Goal: Transaction & Acquisition: Purchase product/service

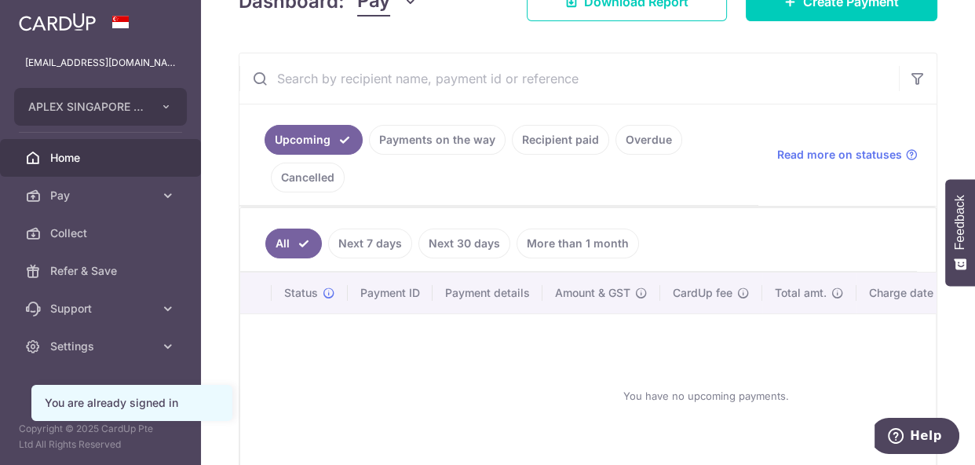
scroll to position [265, 0]
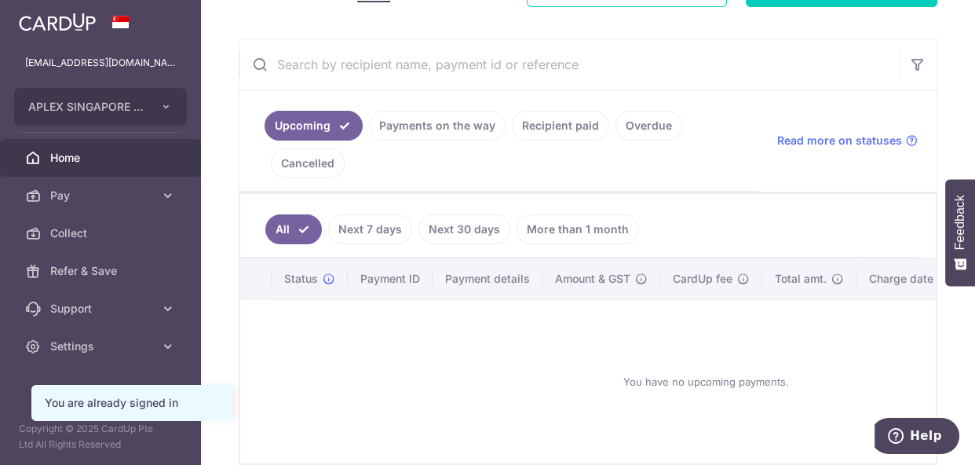
click at [469, 225] on link "Next 30 days" at bounding box center [464, 229] width 92 height 30
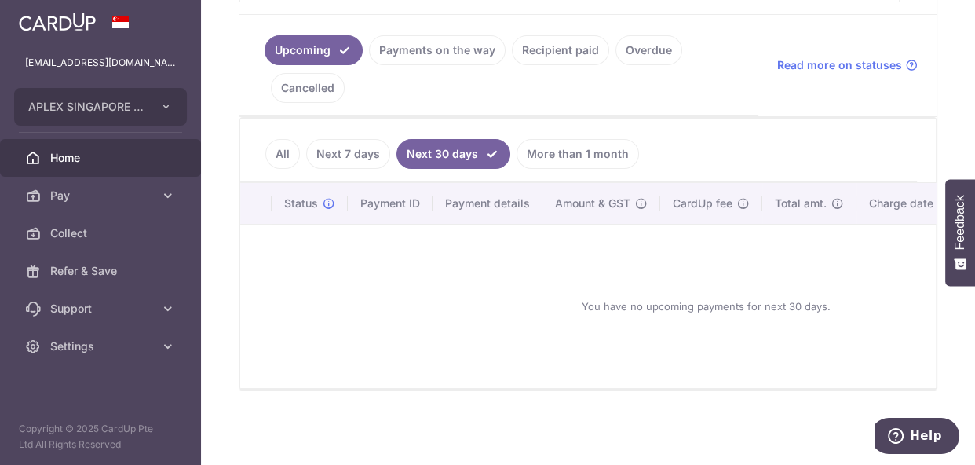
scroll to position [218, 0]
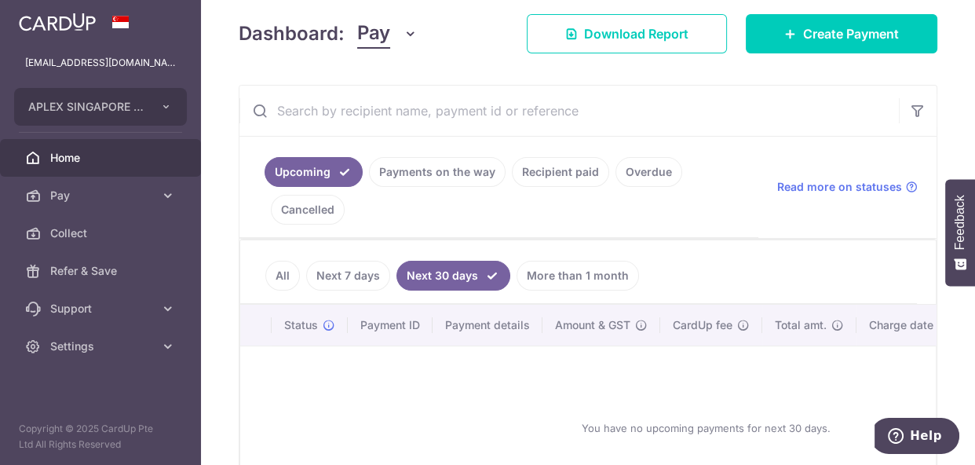
click at [274, 275] on link "All" at bounding box center [282, 276] width 35 height 30
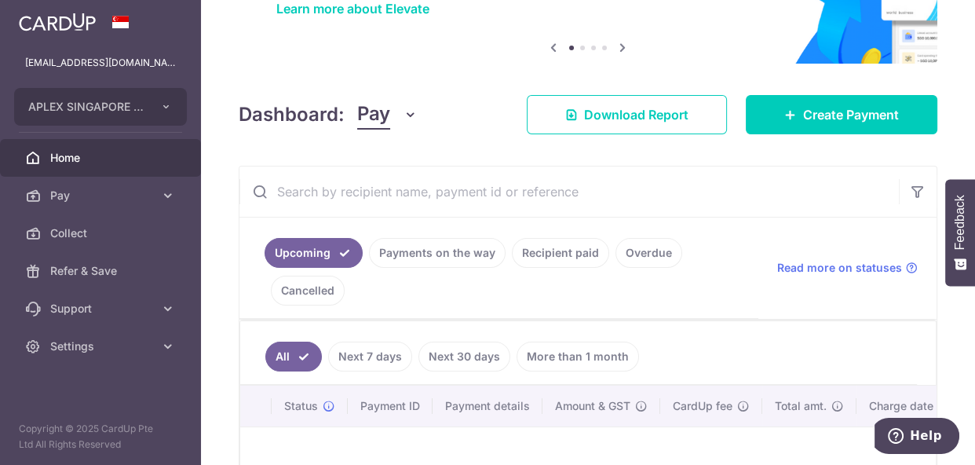
scroll to position [127, 0]
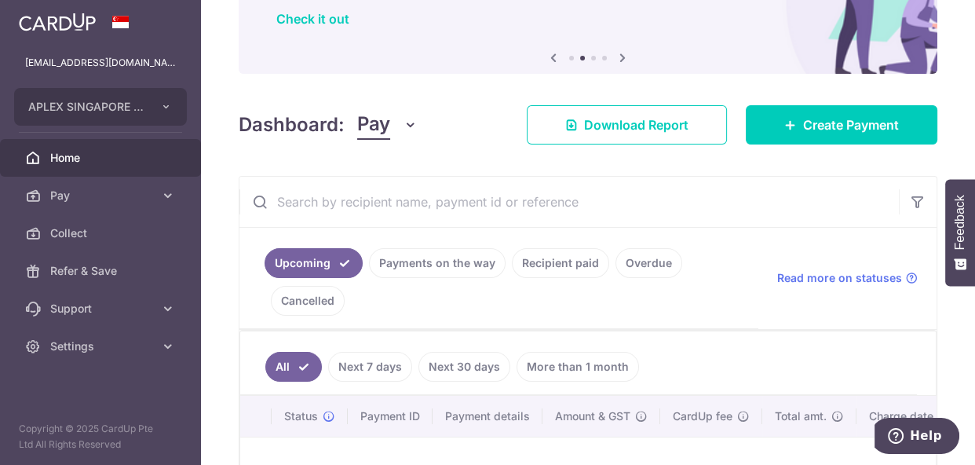
click at [399, 121] on button "Pay" at bounding box center [387, 125] width 60 height 30
click at [648, 330] on div "All Next 7 days Next 30 days More than 1 month Status Payment ID Payment detail…" at bounding box center [587, 466] width 697 height 273
click at [324, 304] on link "Cancelled" at bounding box center [308, 301] width 74 height 30
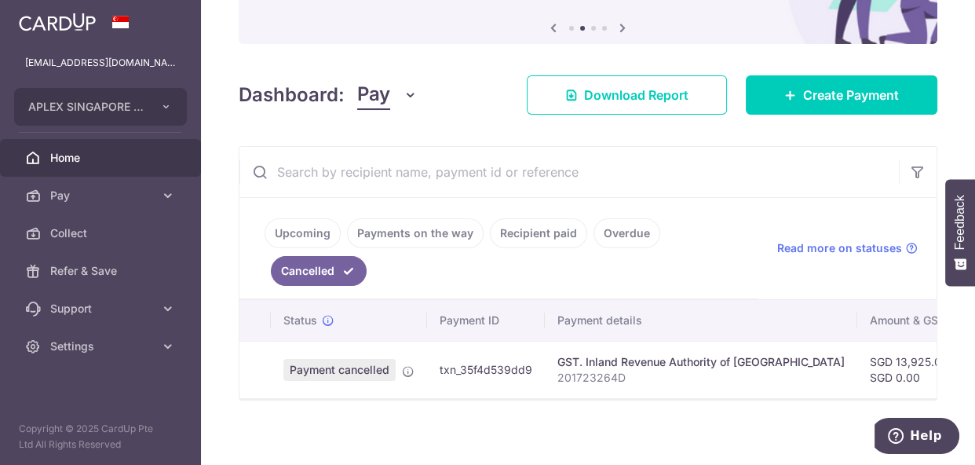
scroll to position [158, 0]
click at [636, 234] on link "Overdue" at bounding box center [626, 232] width 67 height 30
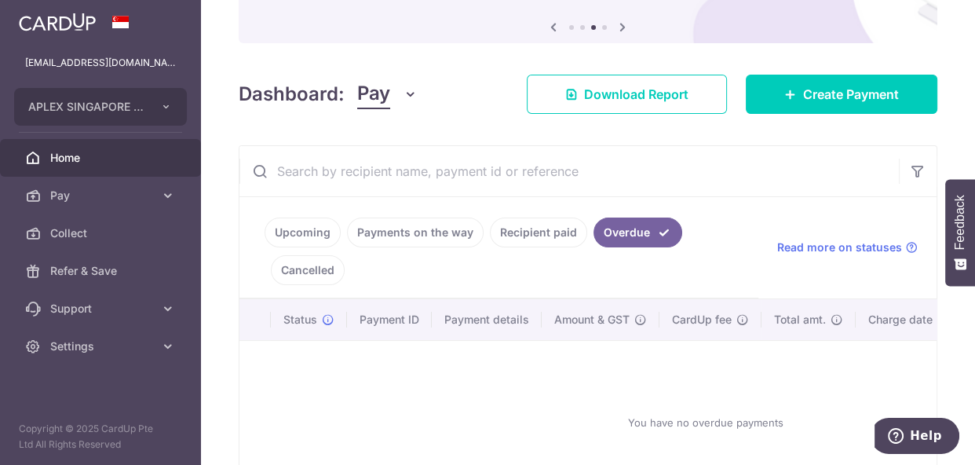
click at [543, 235] on link "Recipient paid" at bounding box center [538, 232] width 97 height 30
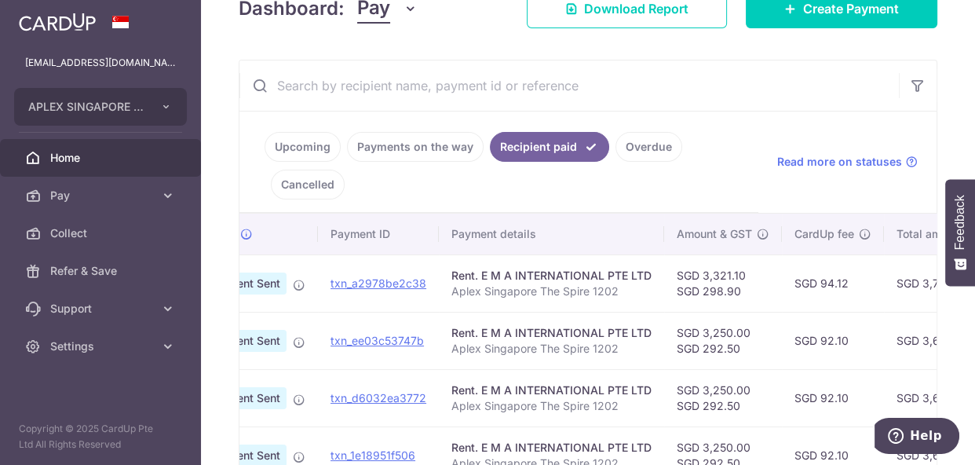
scroll to position [0, 0]
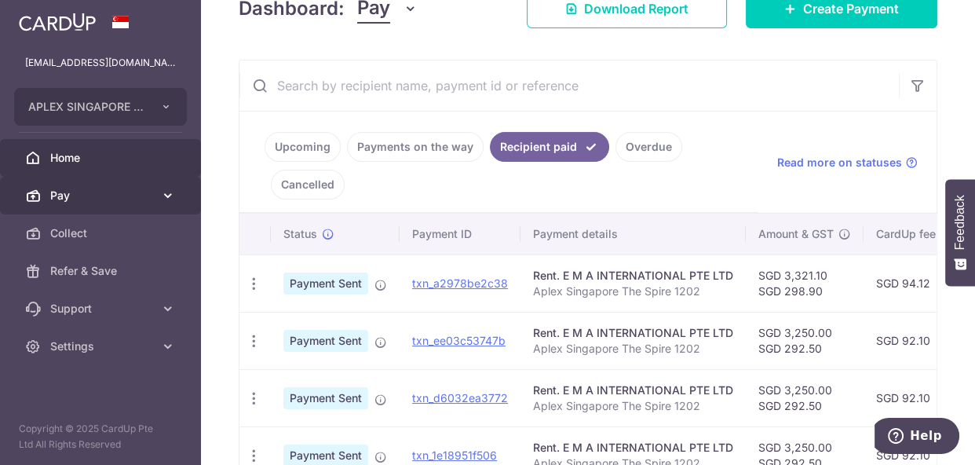
click at [160, 192] on icon at bounding box center [168, 196] width 16 height 16
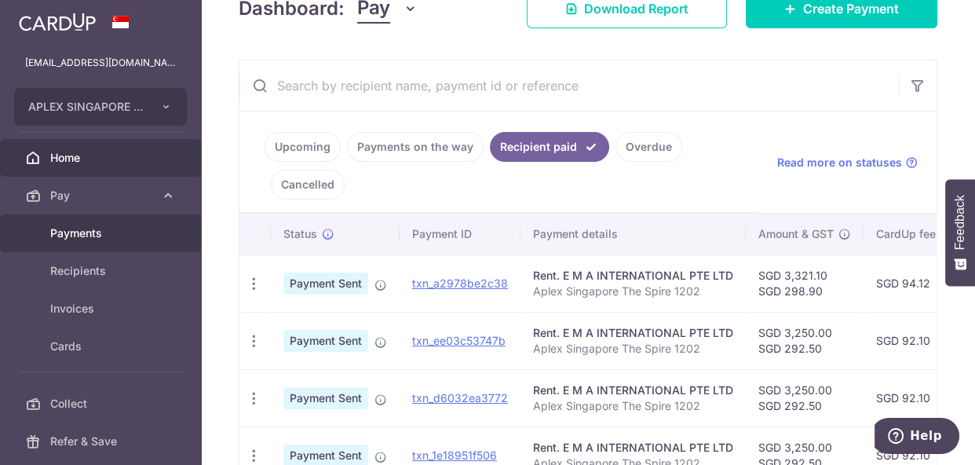
click at [95, 228] on span "Payments" at bounding box center [102, 233] width 104 height 16
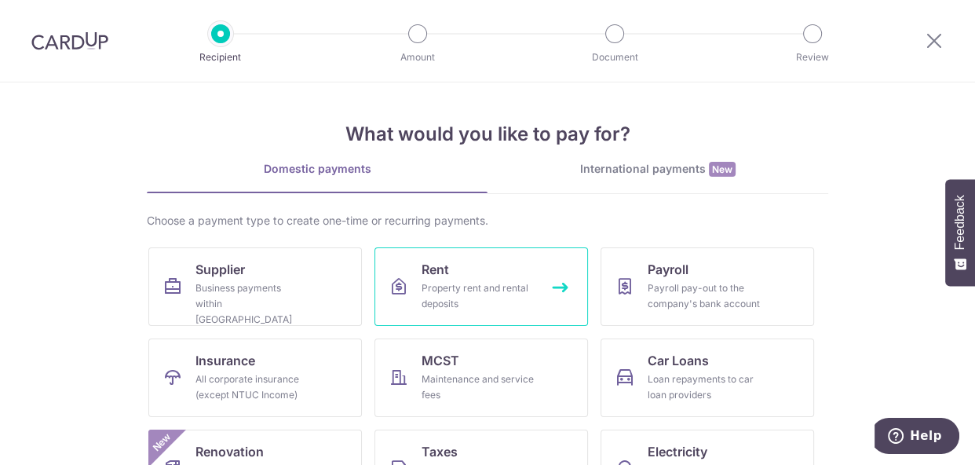
click at [491, 290] on div "Property rent and rental deposits" at bounding box center [478, 295] width 113 height 31
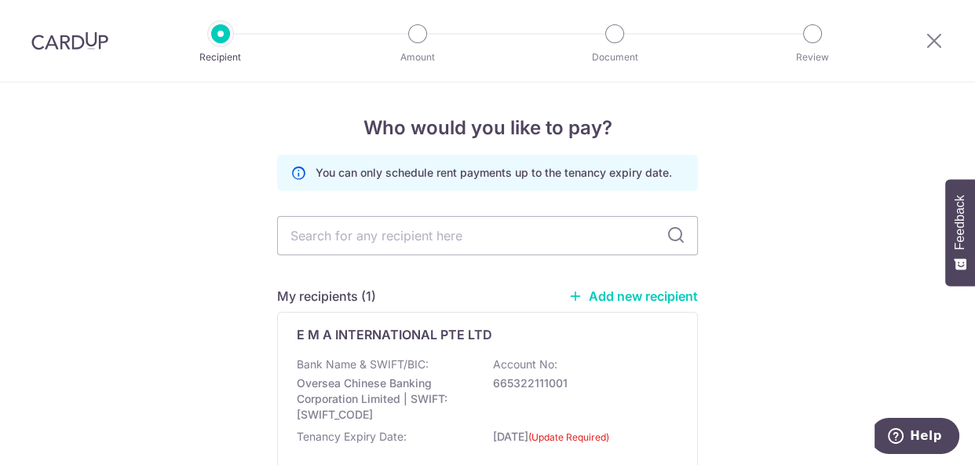
scroll to position [133, 0]
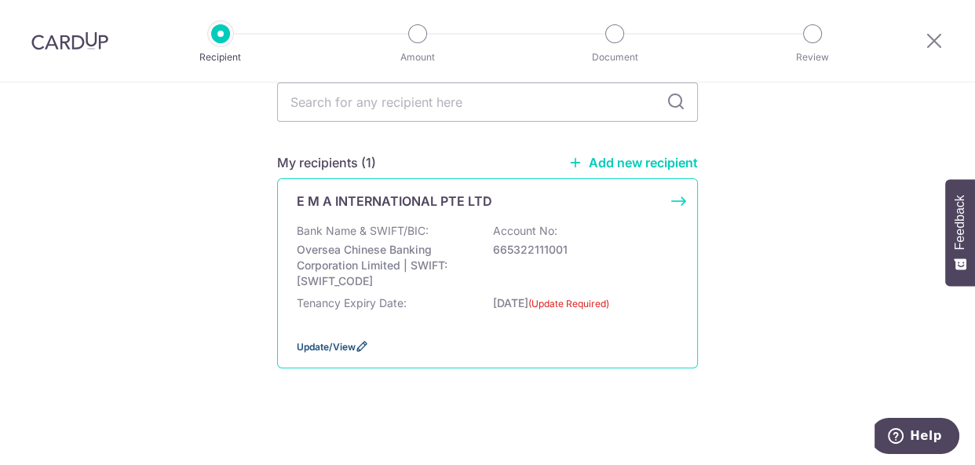
click at [337, 345] on span "Update/View" at bounding box center [326, 347] width 59 height 12
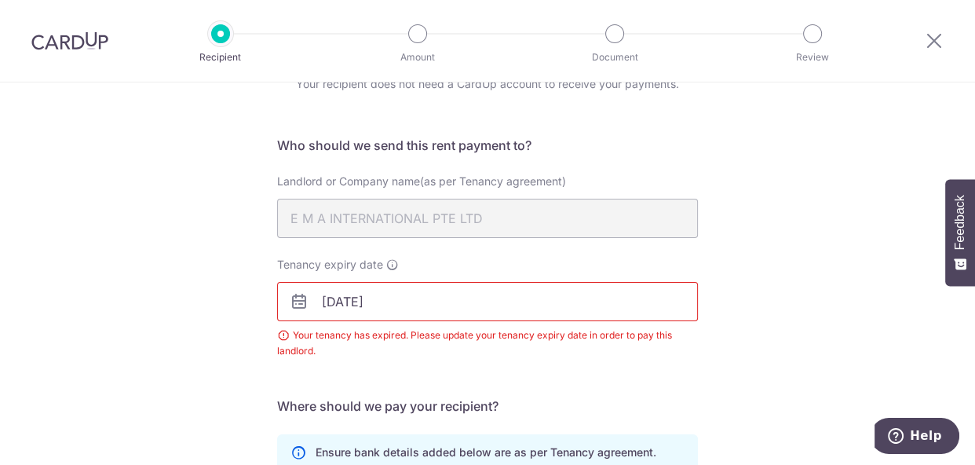
scroll to position [79, 0]
click at [418, 297] on input "21/09/2025" at bounding box center [487, 300] width 421 height 39
click at [803, 258] on div "Recipient Details Your recipient does not need a CardUp account to receive your…" at bounding box center [487, 384] width 975 height 763
click at [398, 297] on input "21/09/2025" at bounding box center [487, 300] width 421 height 39
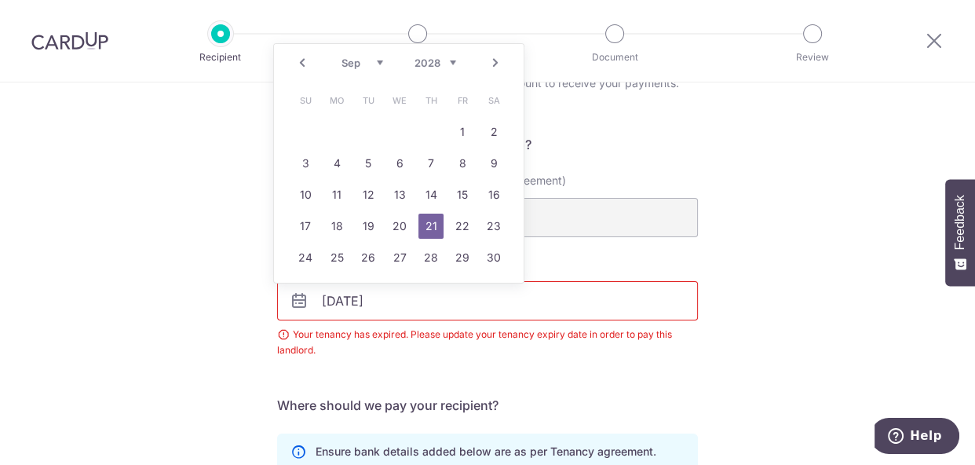
type input "[DATE]"
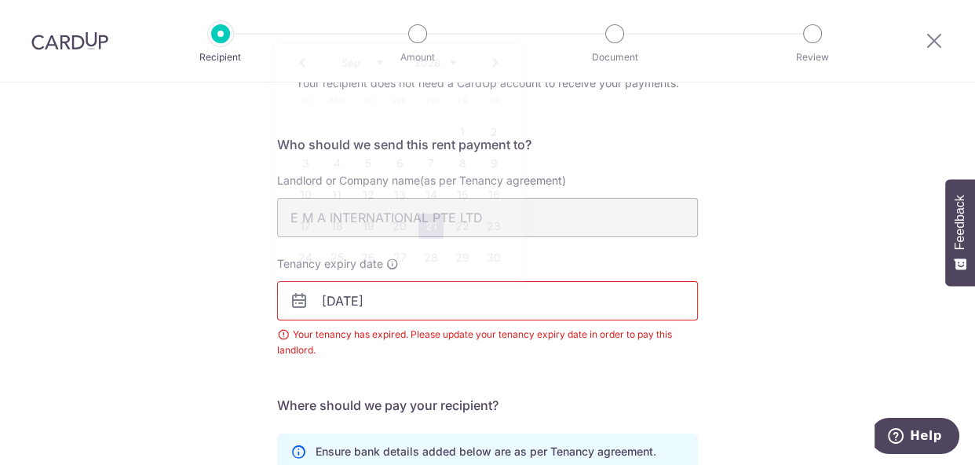
click at [856, 327] on div "Recipient Details Your recipient does not need a CardUp account to receive your…" at bounding box center [487, 384] width 975 height 763
click at [630, 349] on div "Your tenancy has expired. Please update your tenancy expiry date in order to pa…" at bounding box center [487, 342] width 421 height 31
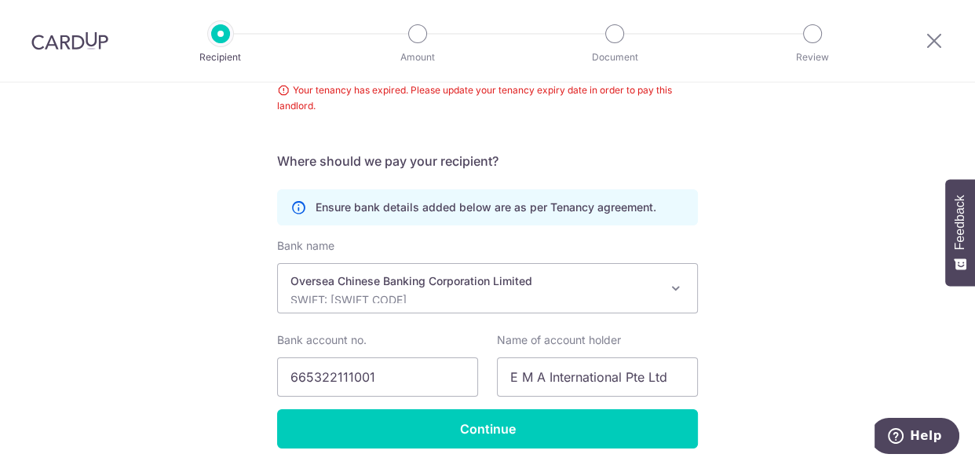
scroll to position [380, 0]
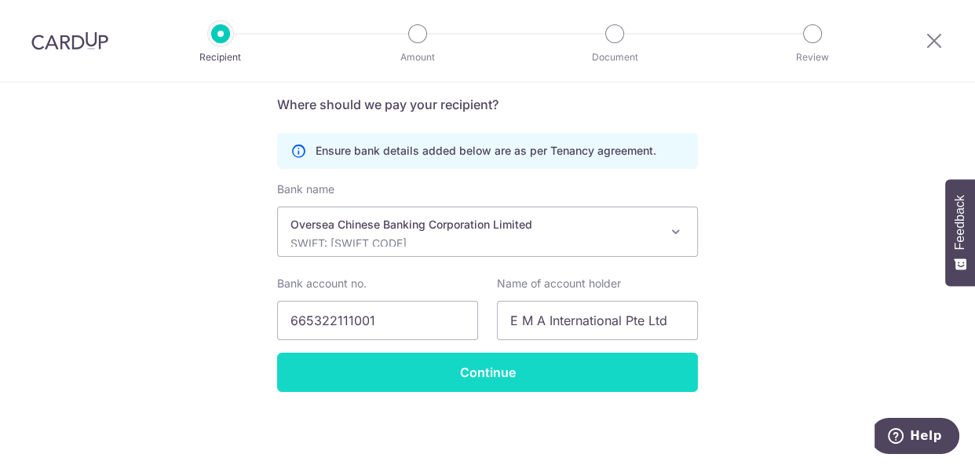
click at [501, 362] on input "Continue" at bounding box center [487, 371] width 421 height 39
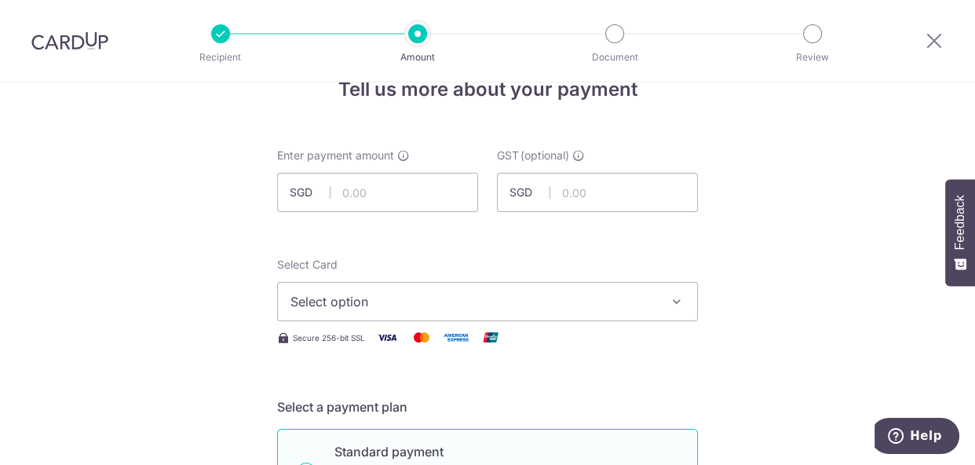
scroll to position [20, 0]
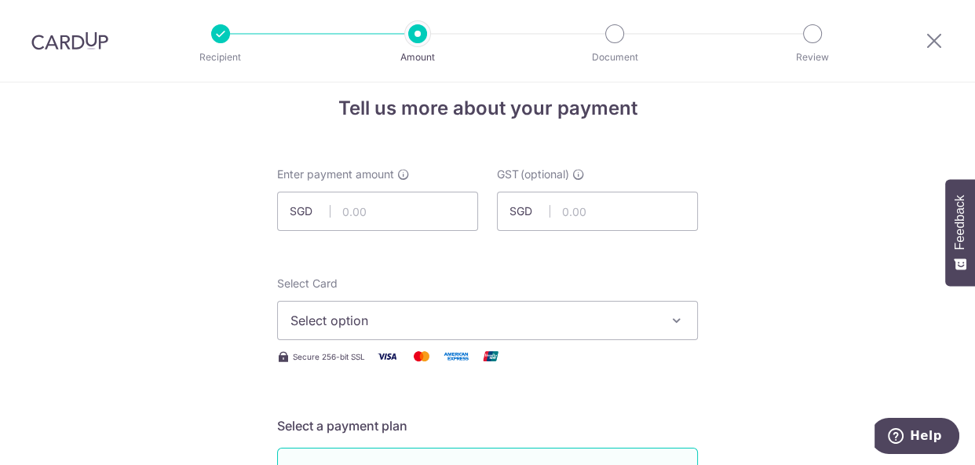
click at [674, 319] on icon "button" at bounding box center [677, 320] width 16 height 16
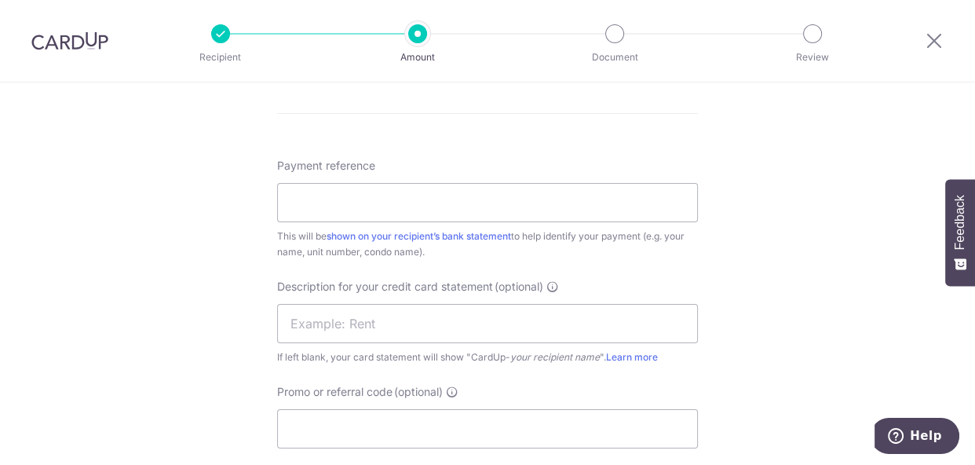
scroll to position [1018, 0]
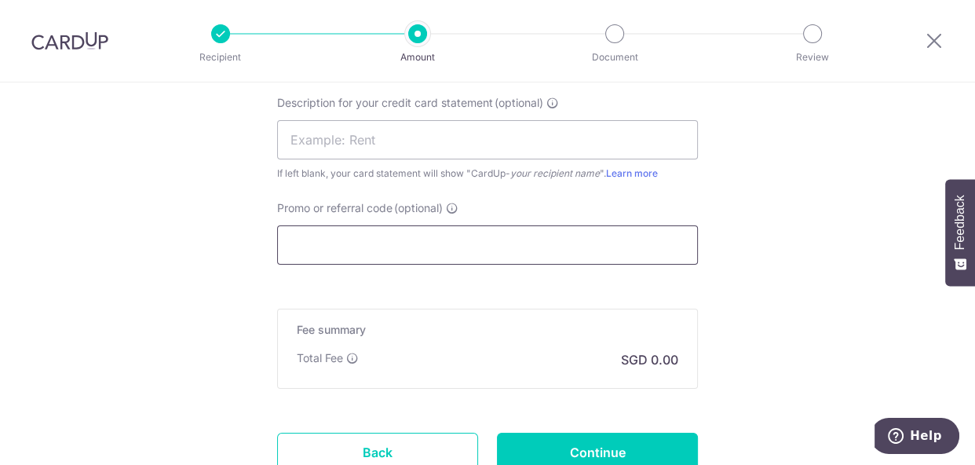
click at [428, 257] on input "Promo or referral code (optional)" at bounding box center [487, 244] width 421 height 39
paste input "OCBC1"
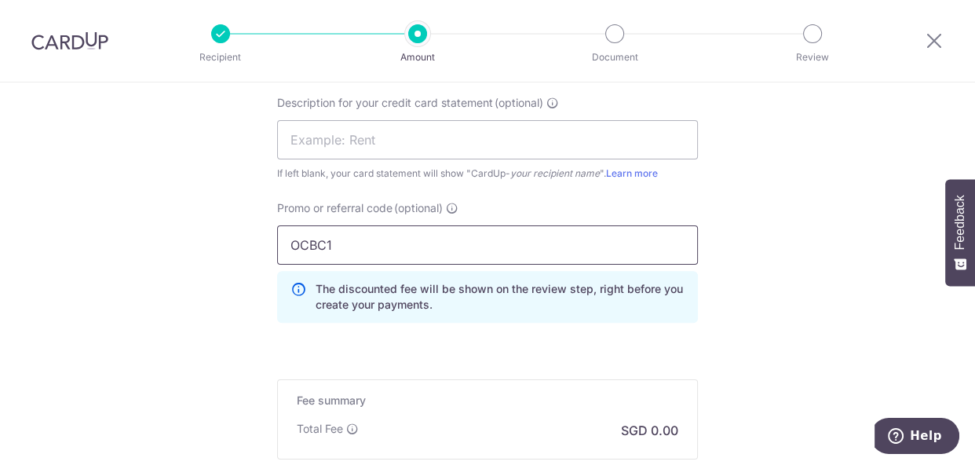
click at [428, 257] on input "OCBC1" at bounding box center [487, 244] width 421 height 39
type input "OCBC18"
click at [372, 138] on input "text" at bounding box center [487, 139] width 421 height 39
type input "Rent"
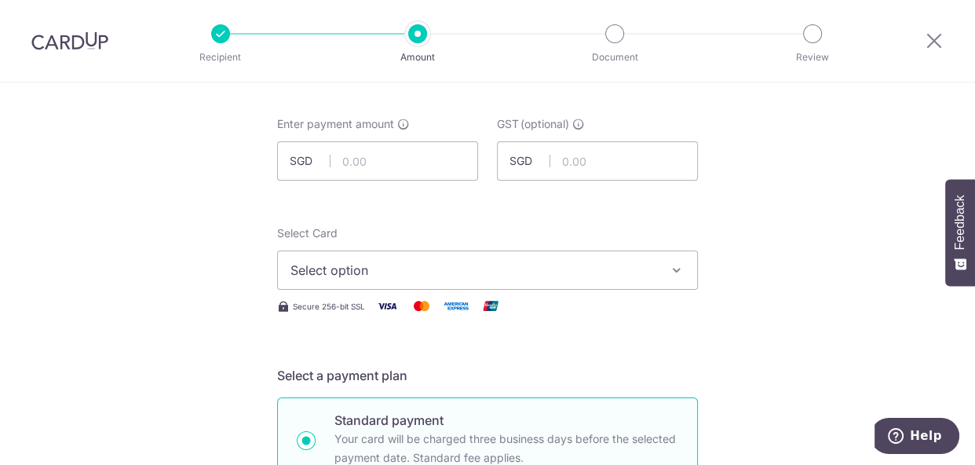
scroll to position [0, 0]
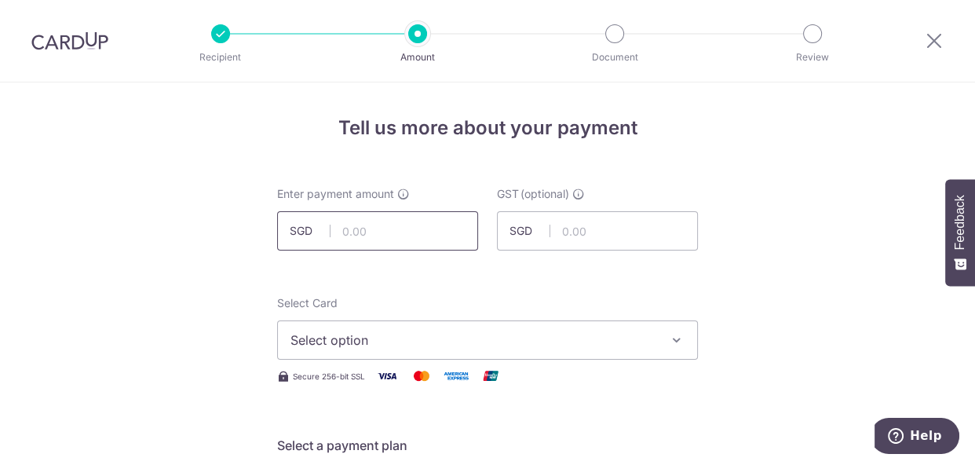
click at [378, 236] on input "text" at bounding box center [377, 230] width 201 height 39
type input "3,699.00"
click at [601, 236] on input "text" at bounding box center [597, 230] width 201 height 39
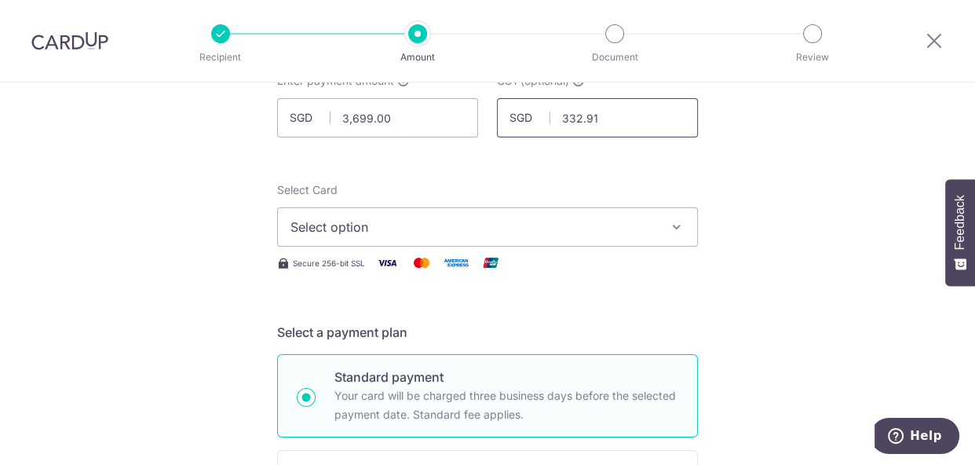
type input "332.91"
click at [662, 223] on button "Select option" at bounding box center [487, 226] width 421 height 39
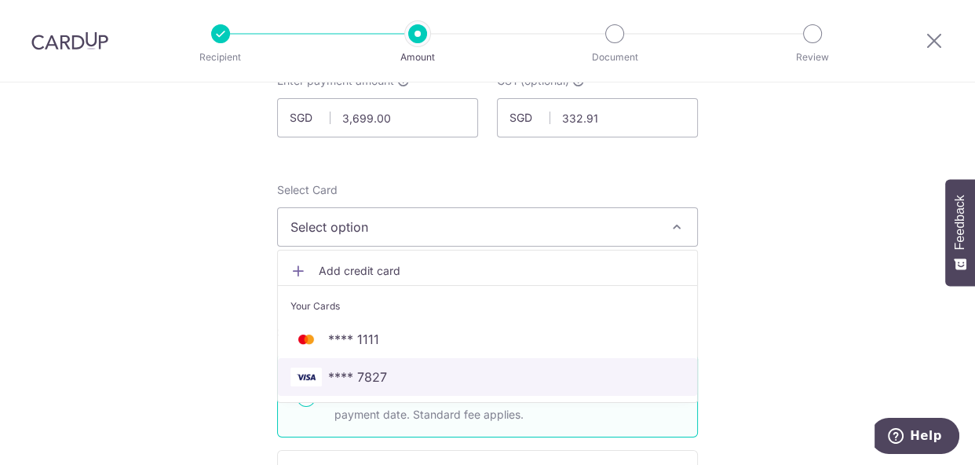
click at [363, 376] on span "**** 7827" at bounding box center [357, 376] width 59 height 19
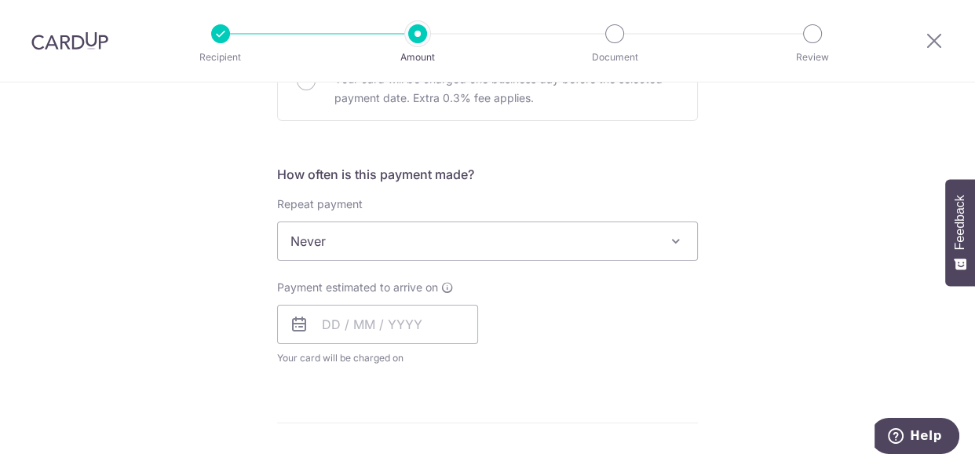
scroll to position [526, 0]
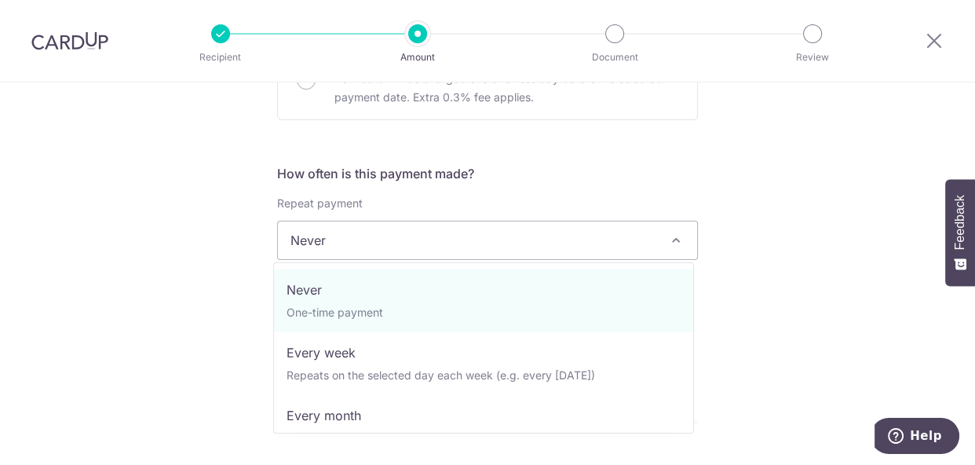
click at [672, 236] on span at bounding box center [676, 240] width 19 height 19
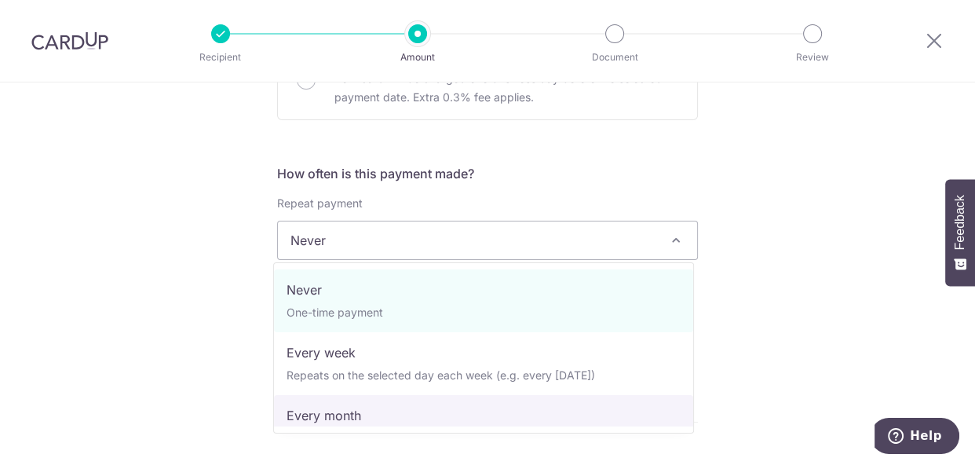
select select "3"
type input "[DATE]"
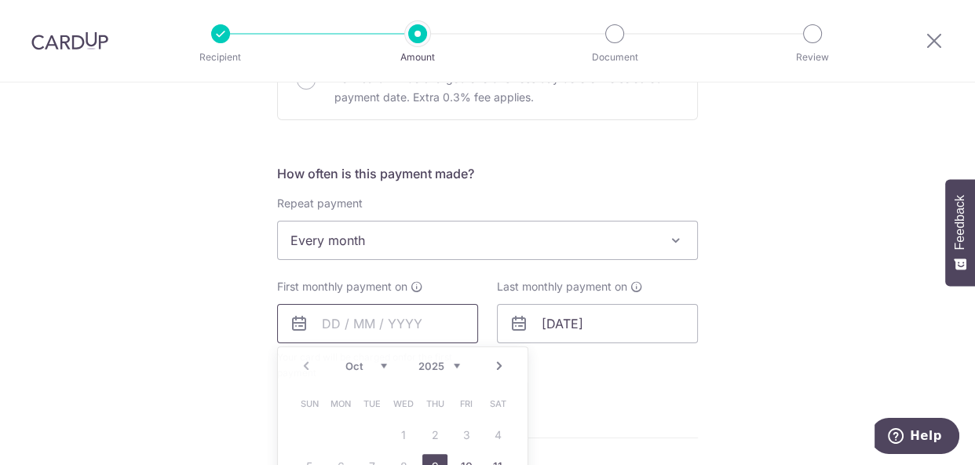
click at [332, 321] on input "text" at bounding box center [377, 323] width 201 height 39
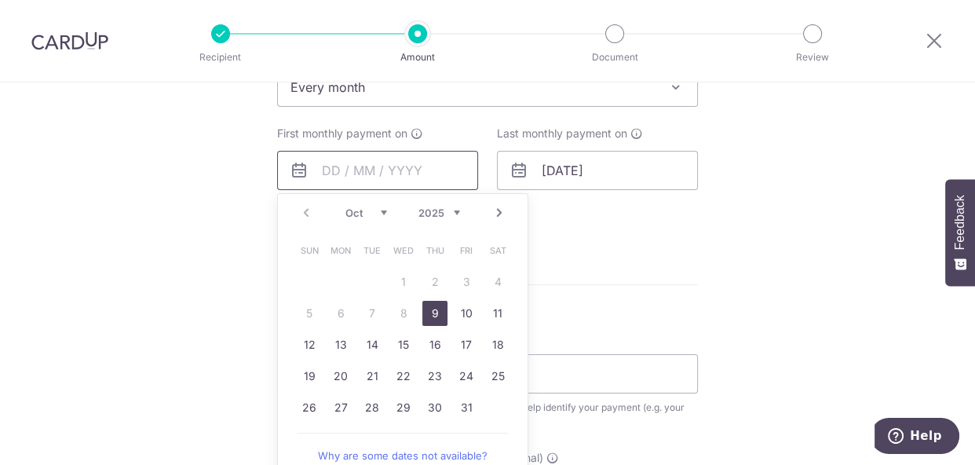
scroll to position [680, 0]
click at [331, 371] on link "20" at bounding box center [340, 375] width 25 height 25
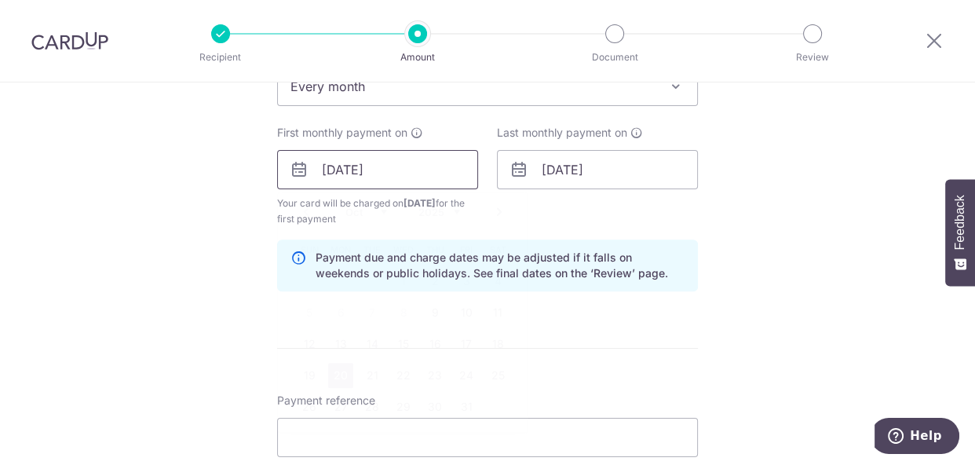
click at [322, 166] on input "20/10/2025" at bounding box center [377, 169] width 201 height 39
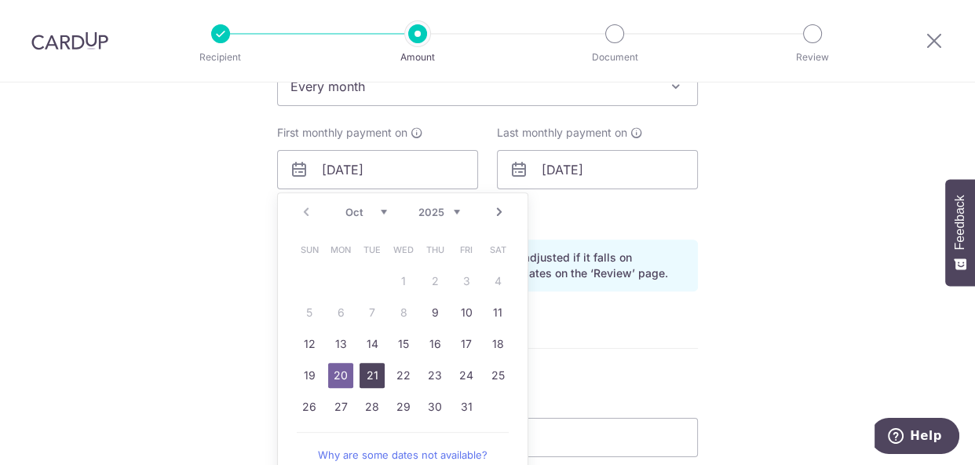
click at [368, 372] on link "21" at bounding box center [372, 375] width 25 height 25
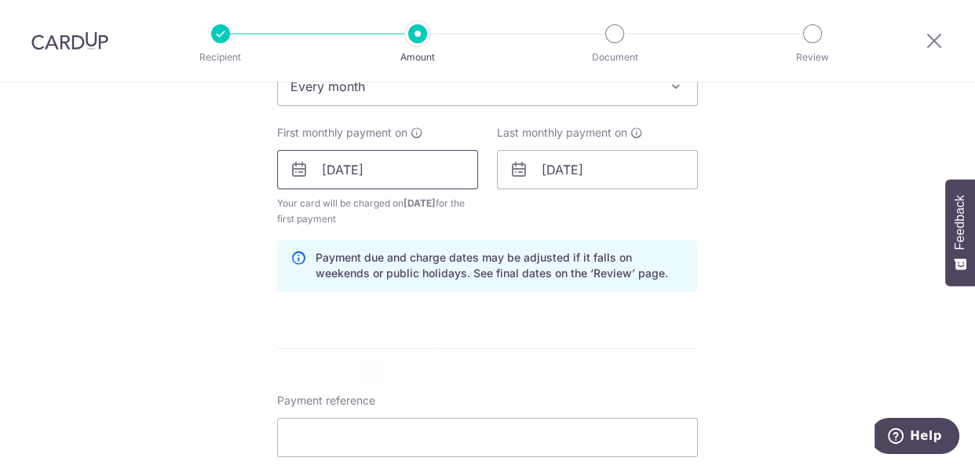
click at [334, 166] on input "21/10/2025" at bounding box center [377, 169] width 201 height 39
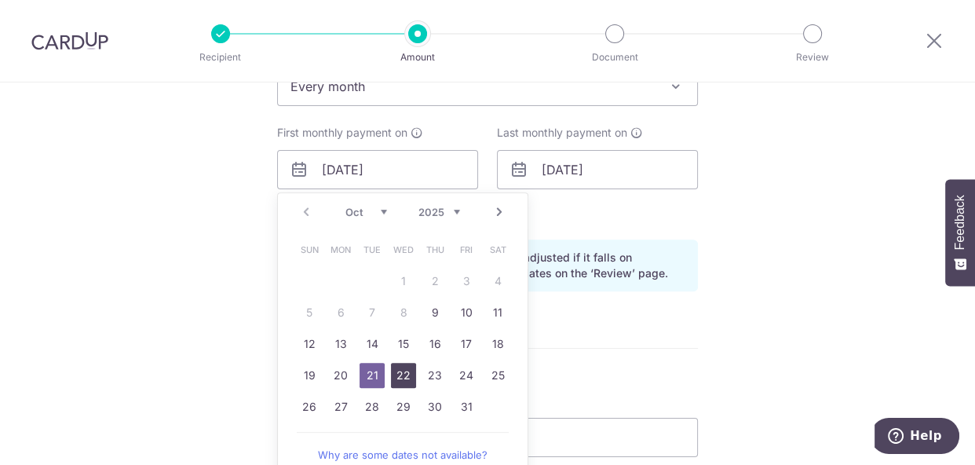
click at [399, 373] on link "22" at bounding box center [403, 375] width 25 height 25
type input "[DATE]"
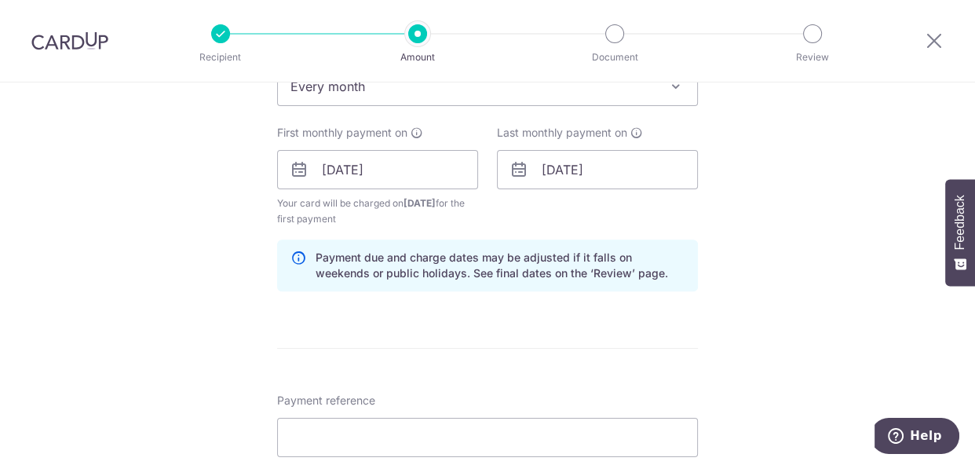
click at [800, 248] on div "Tell us more about your payment Enter payment amount SGD 3,699.00 3699.00 GST (…" at bounding box center [487, 241] width 975 height 1676
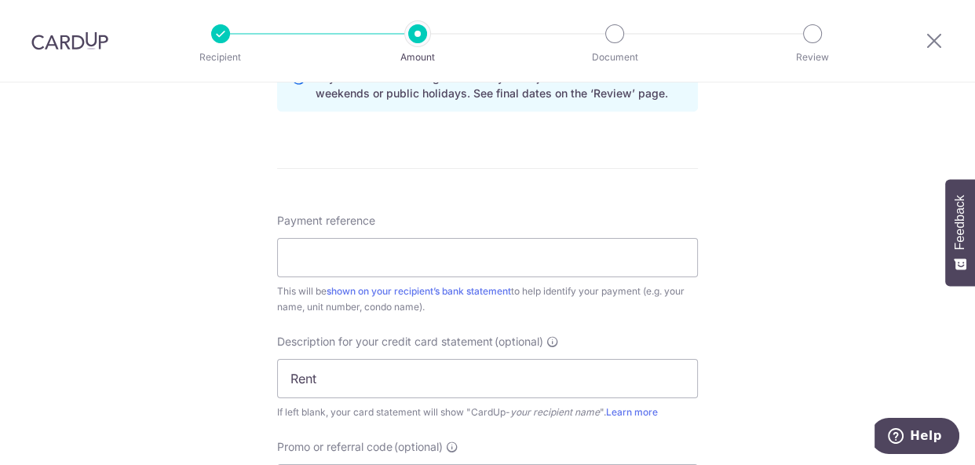
scroll to position [862, 0]
click at [496, 257] on input "Payment reference" at bounding box center [487, 255] width 421 height 39
click at [903, 236] on div "Tell us more about your payment Enter payment amount SGD 3,699.00 3699.00 GST (…" at bounding box center [487, 58] width 975 height 1676
click at [365, 255] on input "Payment reference" at bounding box center [487, 255] width 421 height 39
type input "A"
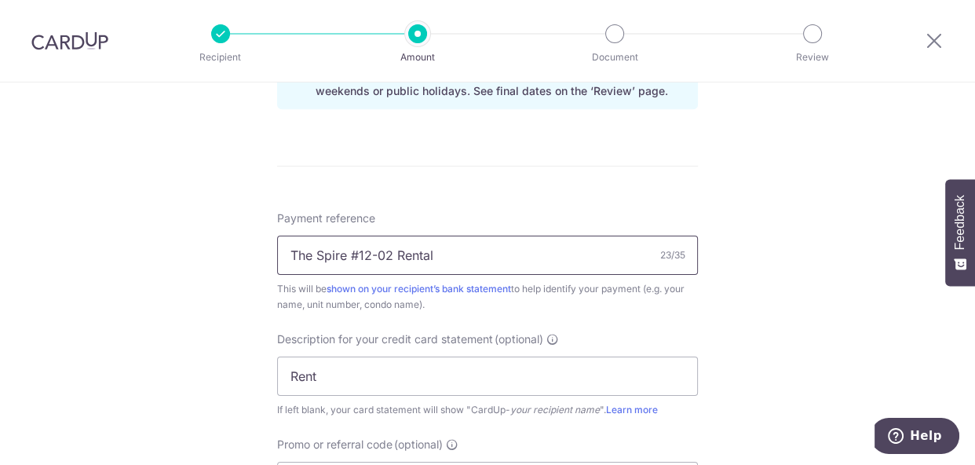
type input "The Spire #12-02 Rental"
click at [771, 295] on div "Tell us more about your payment Enter payment amount SGD 3,699.00 3699.00 GST (…" at bounding box center [487, 58] width 975 height 1676
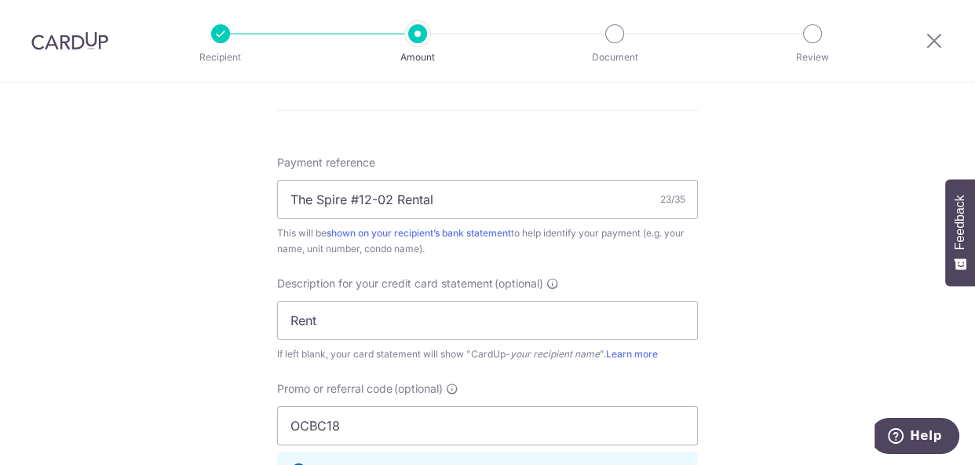
scroll to position [920, 0]
click at [389, 309] on input "Rent" at bounding box center [487, 317] width 421 height 39
click at [784, 323] on div "Tell us more about your payment Enter payment amount SGD 3,699.00 3699.00 GST (…" at bounding box center [487, 0] width 975 height 1676
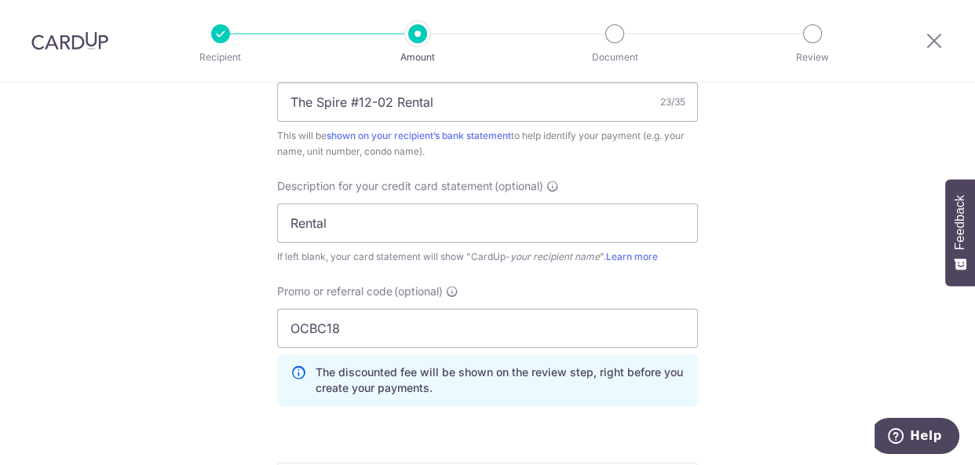
scroll to position [1017, 0]
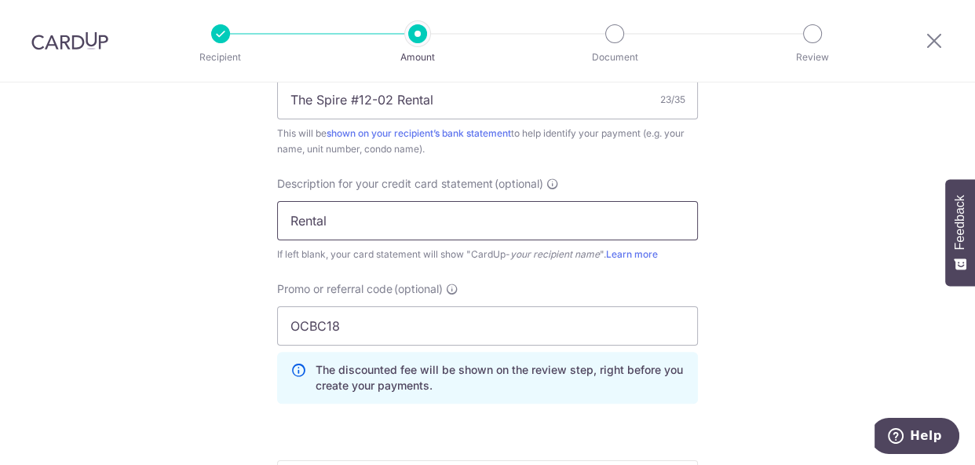
click at [393, 225] on input "Rental" at bounding box center [487, 220] width 421 height 39
type input "Rent"
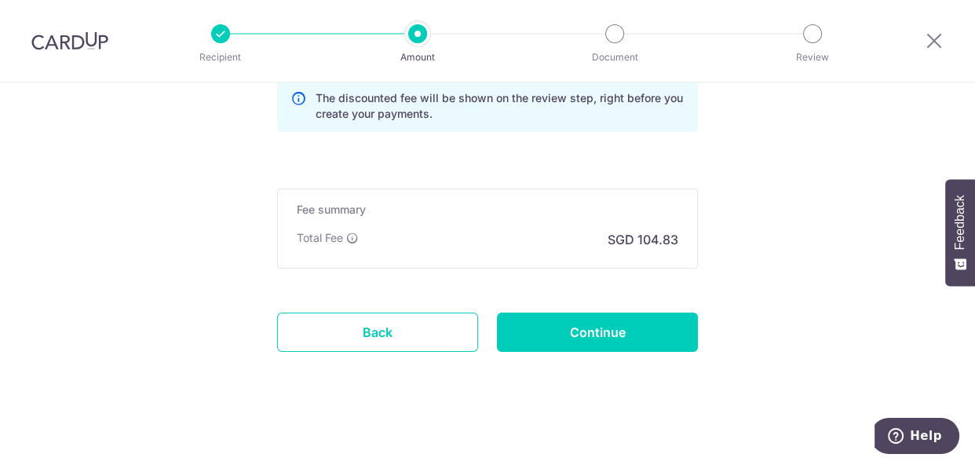
scroll to position [1291, 0]
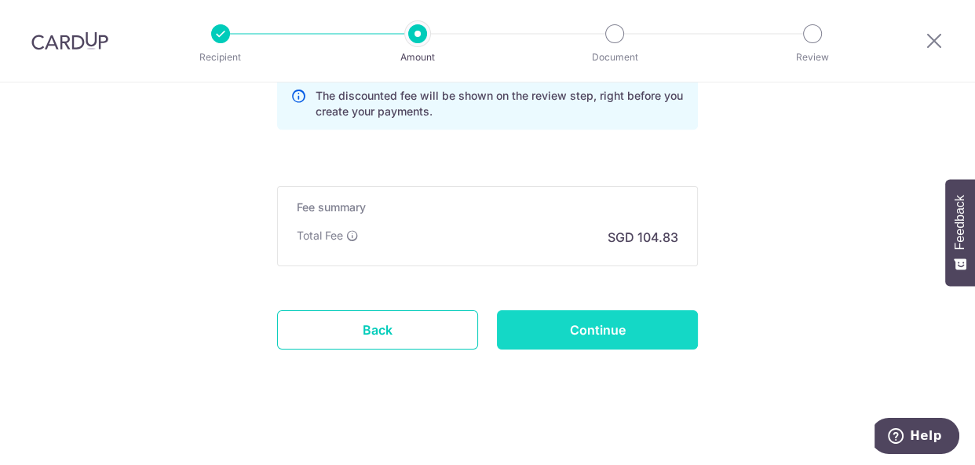
click at [611, 334] on input "Continue" at bounding box center [597, 329] width 201 height 39
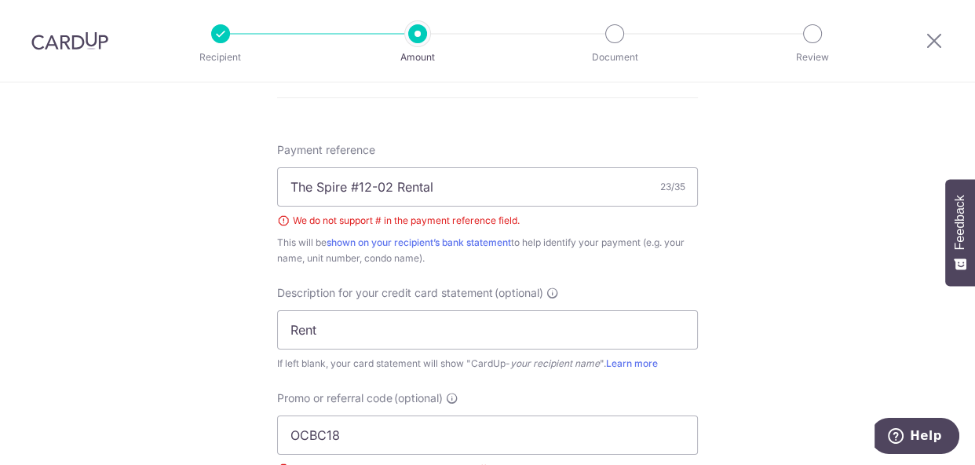
scroll to position [850, 0]
click at [444, 180] on input "The Spire #12-02 Rental" at bounding box center [487, 186] width 421 height 39
type input "The Spire 12-02 Rental"
click at [803, 251] on div "Tell us more about your payment Enter payment amount SGD 3,699.00 3699.00 GST (…" at bounding box center [487, 52] width 975 height 1640
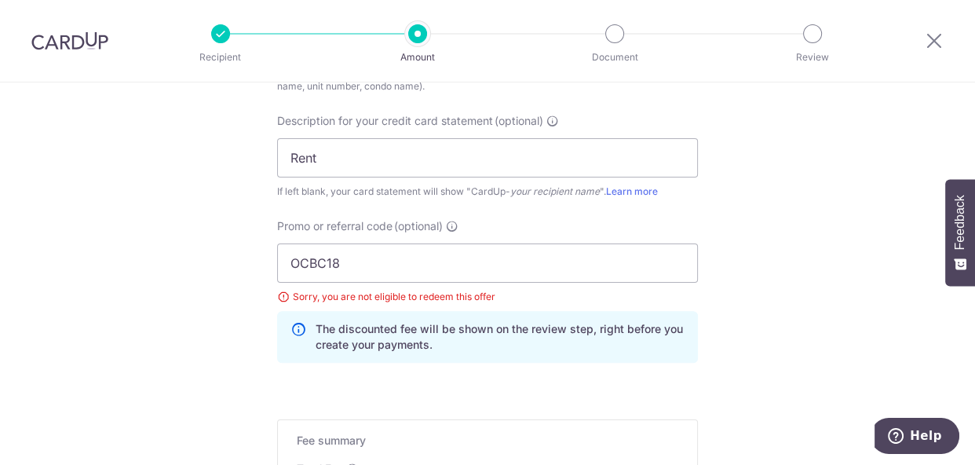
scroll to position [1023, 0]
click at [401, 267] on input "OCBC18" at bounding box center [487, 262] width 421 height 39
type input "OCBC195"
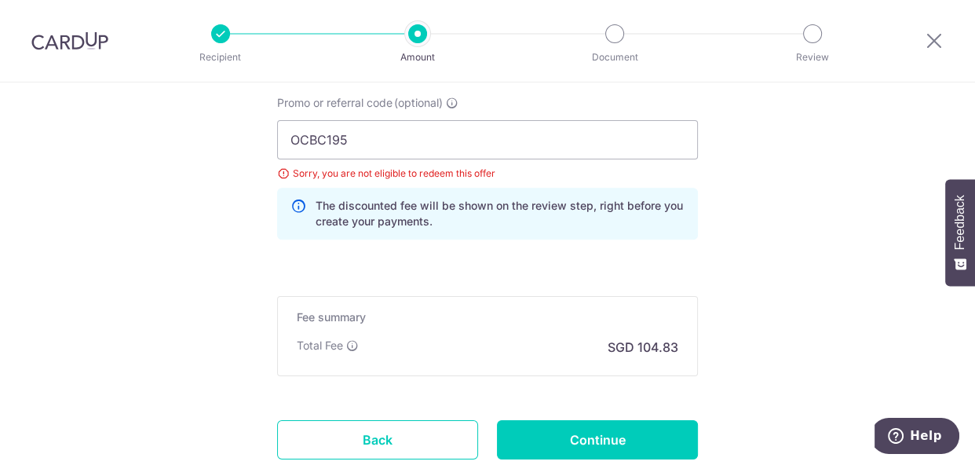
scroll to position [1146, 0]
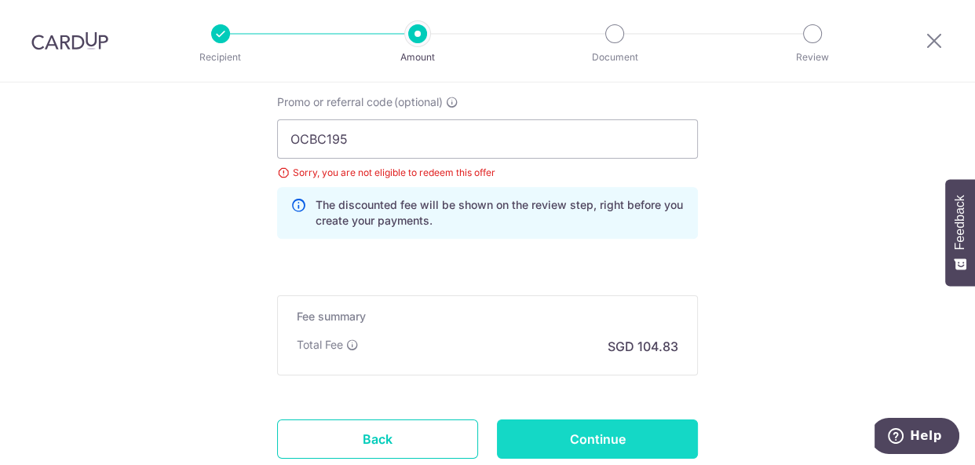
click at [655, 422] on input "Continue" at bounding box center [597, 438] width 201 height 39
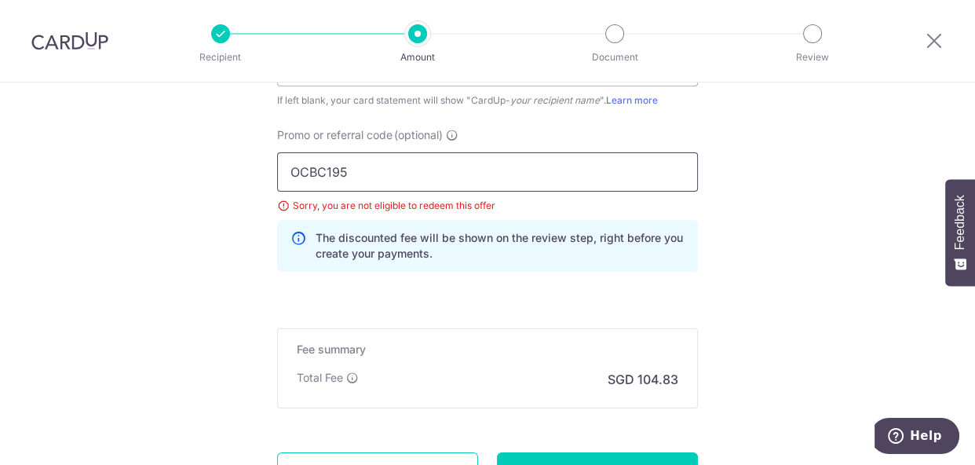
click at [354, 172] on input "OCBC195" at bounding box center [487, 171] width 421 height 39
type input "OCBC155"
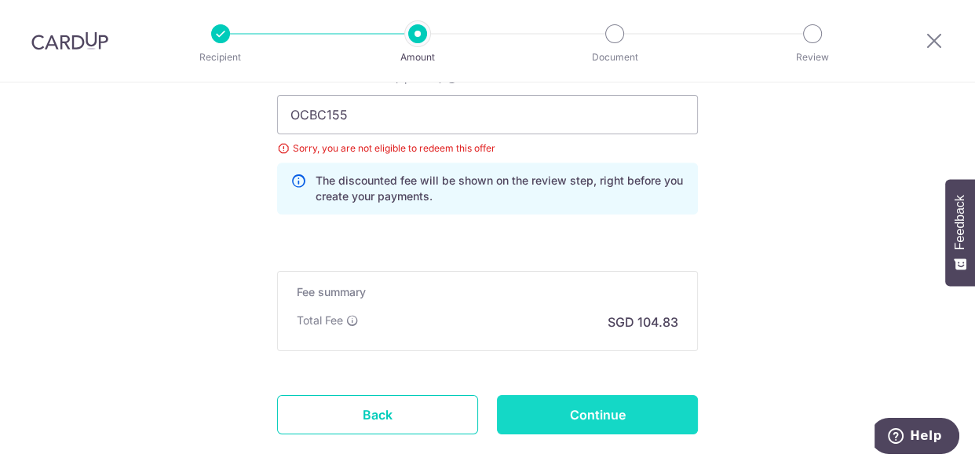
click at [601, 411] on input "Continue" at bounding box center [597, 414] width 201 height 39
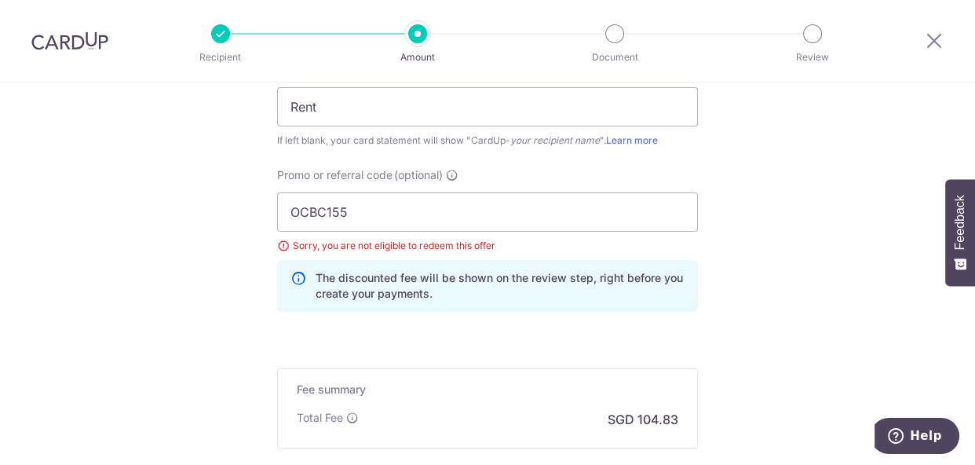
scroll to position [1052, 0]
click at [373, 209] on input "OCBC155" at bounding box center [487, 211] width 421 height 39
type input "OCBC18"
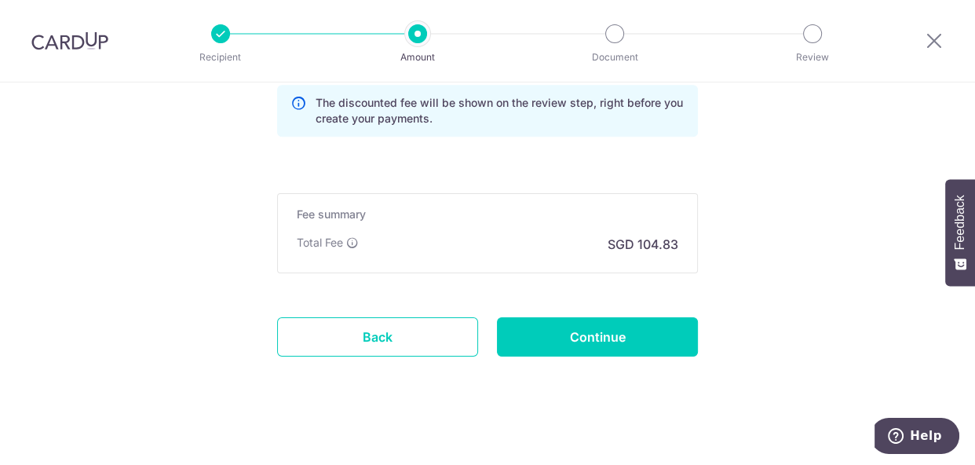
scroll to position [1228, 0]
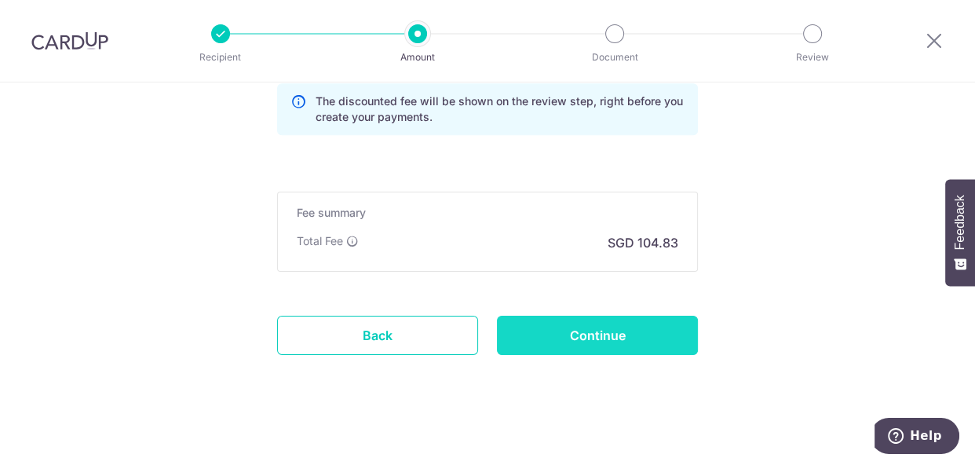
click at [648, 327] on input "Continue" at bounding box center [597, 335] width 201 height 39
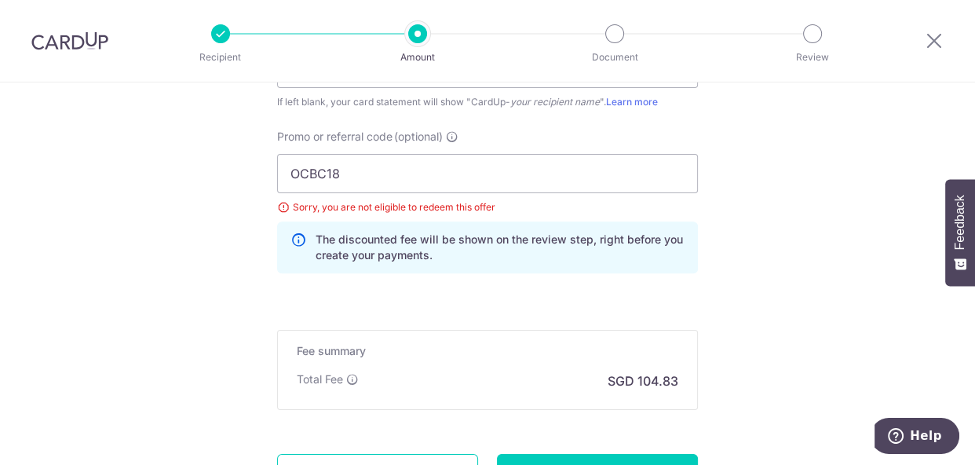
scroll to position [1089, 0]
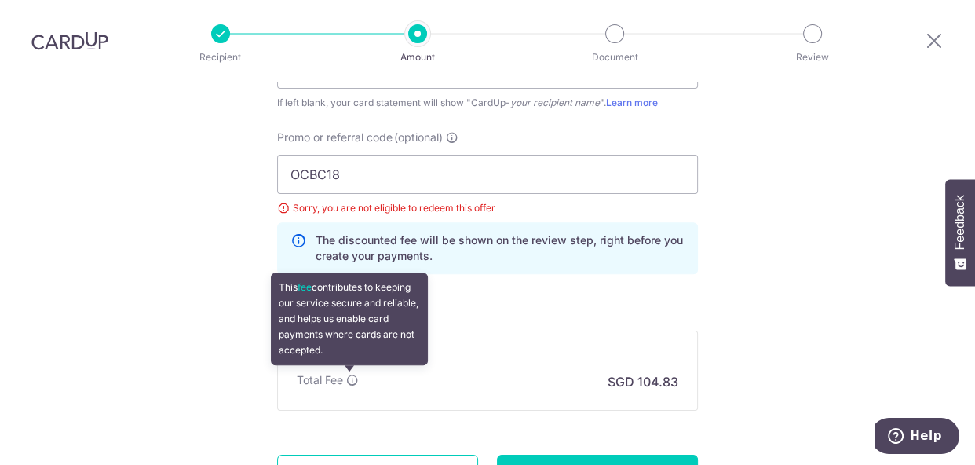
click at [346, 379] on icon at bounding box center [352, 380] width 13 height 13
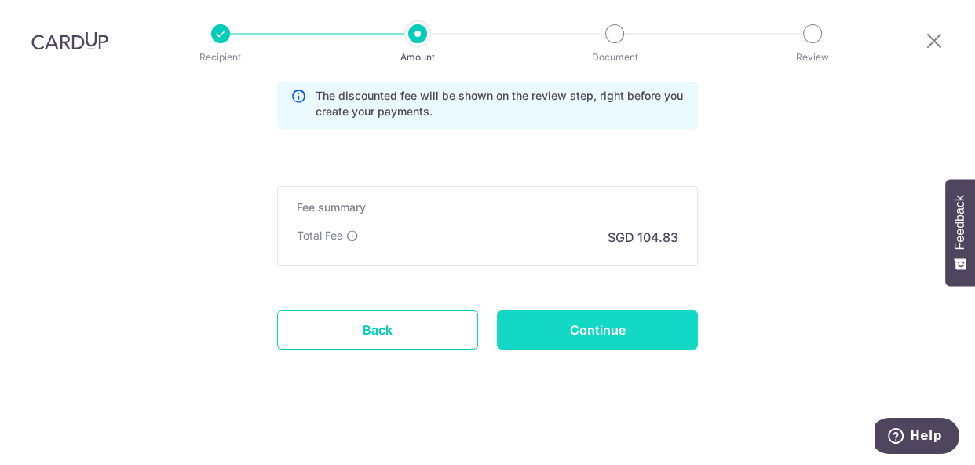
click at [602, 338] on input "Continue" at bounding box center [597, 329] width 201 height 39
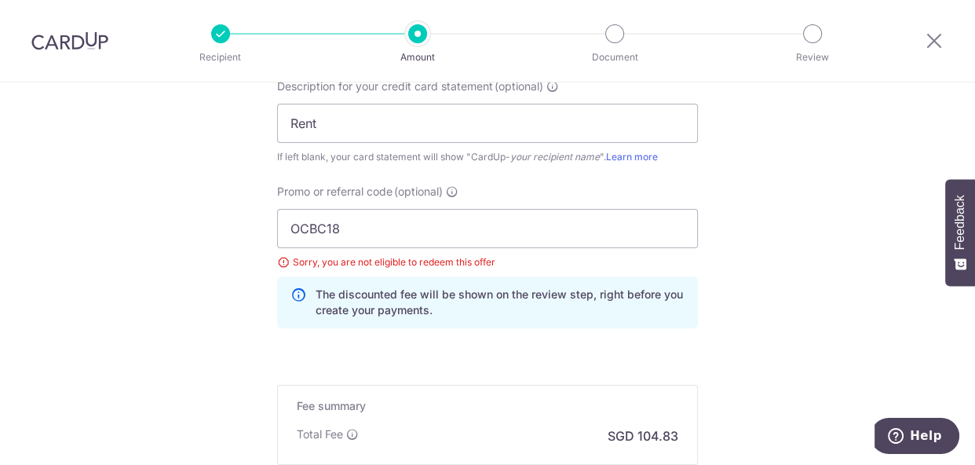
scroll to position [1079, 0]
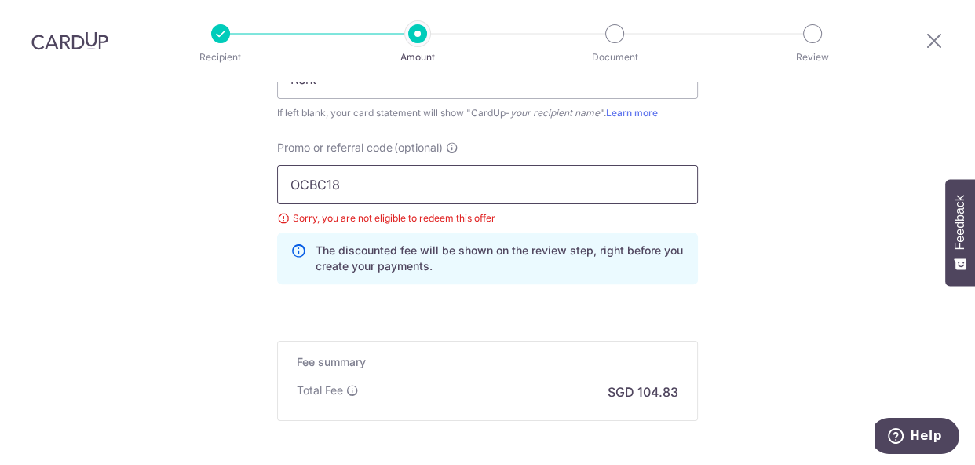
drag, startPoint x: 351, startPoint y: 188, endPoint x: 146, endPoint y: 153, distance: 207.8
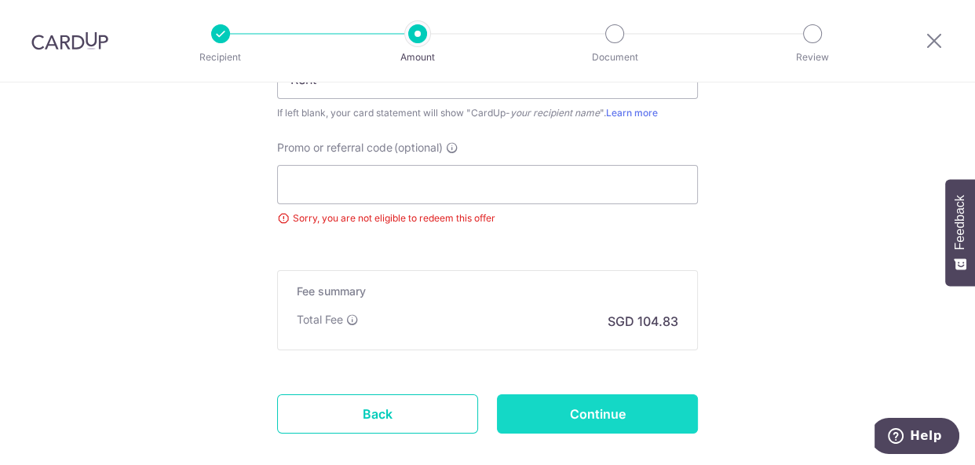
click at [557, 415] on input "Continue" at bounding box center [597, 413] width 201 height 39
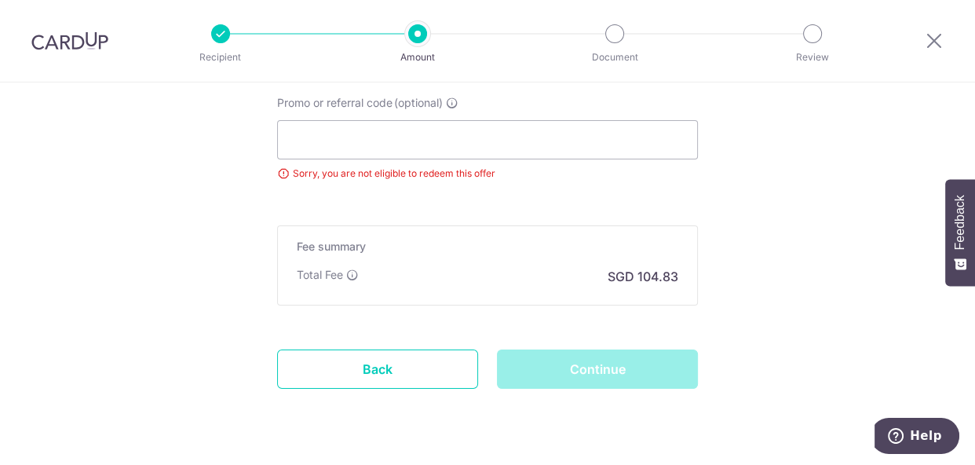
scroll to position [1163, 0]
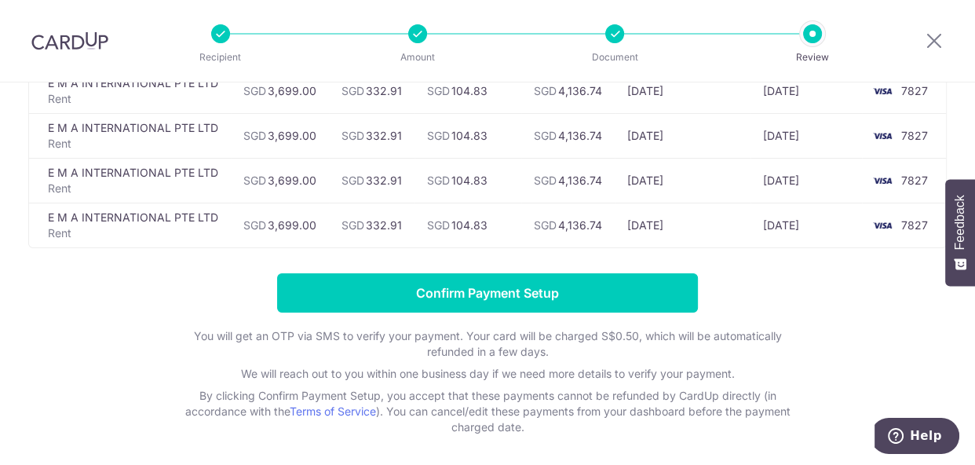
scroll to position [1562, 0]
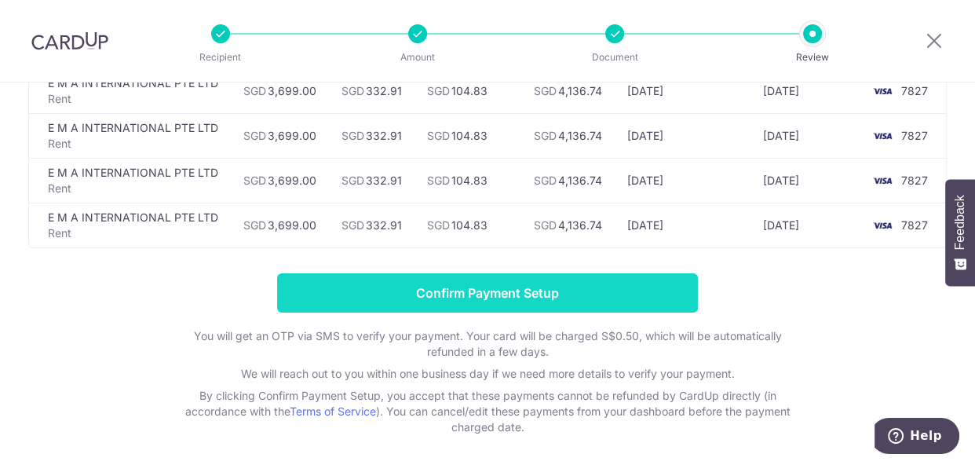
click at [538, 305] on input "Confirm Payment Setup" at bounding box center [487, 292] width 421 height 39
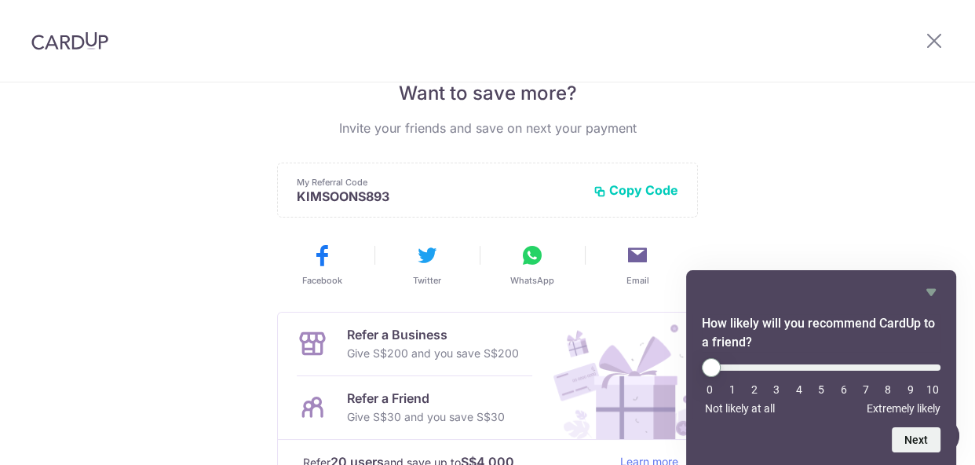
scroll to position [352, 0]
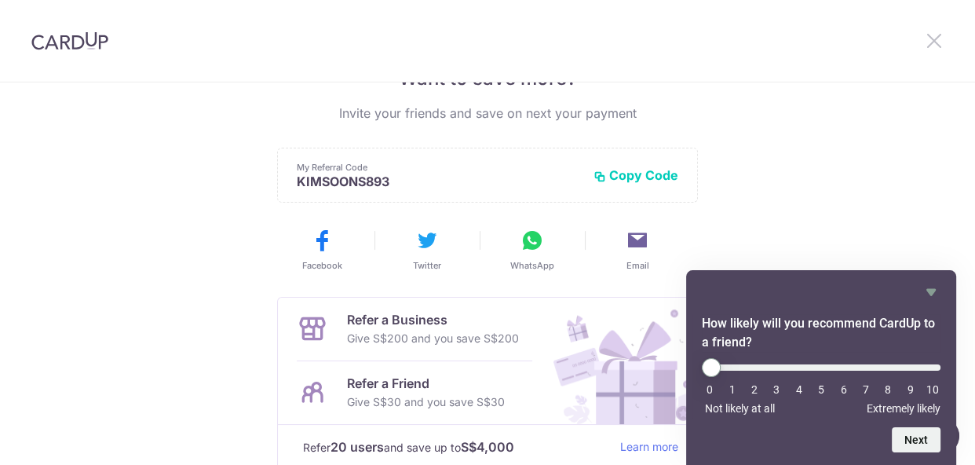
click at [937, 44] on icon at bounding box center [934, 41] width 19 height 20
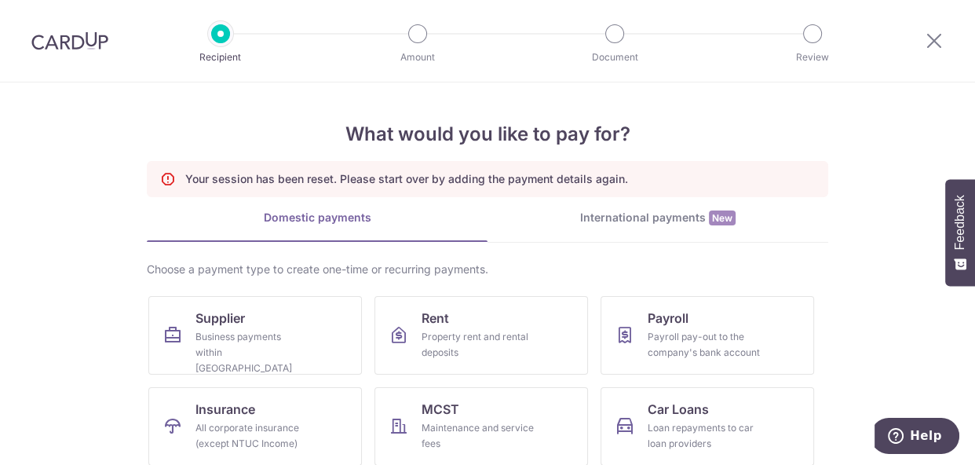
click at [93, 45] on img at bounding box center [69, 40] width 77 height 19
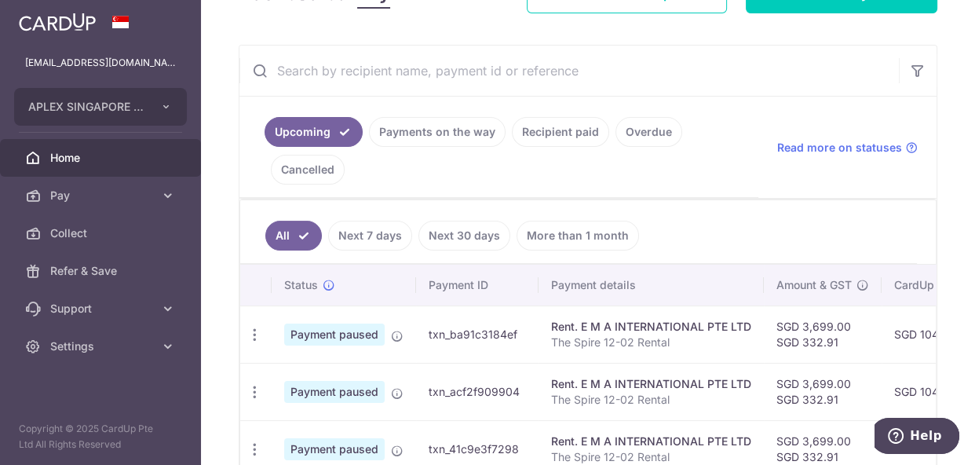
scroll to position [240, 0]
click at [468, 232] on link "Next 30 days" at bounding box center [464, 235] width 92 height 30
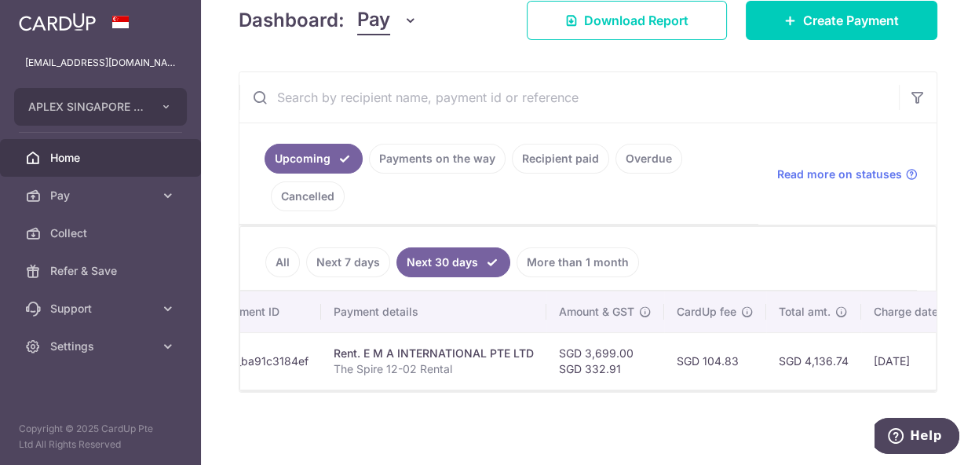
scroll to position [220, 0]
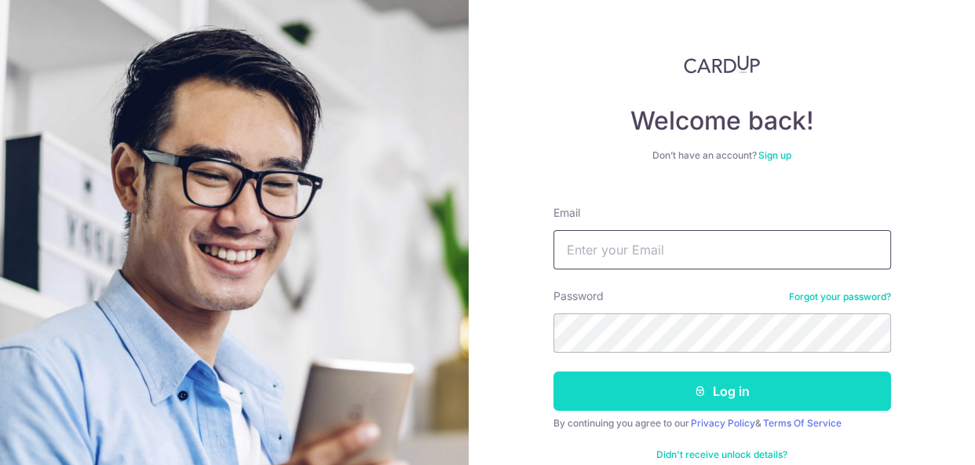
type input "[EMAIL_ADDRESS][DOMAIN_NAME]"
click at [725, 392] on button "Log in" at bounding box center [722, 390] width 338 height 39
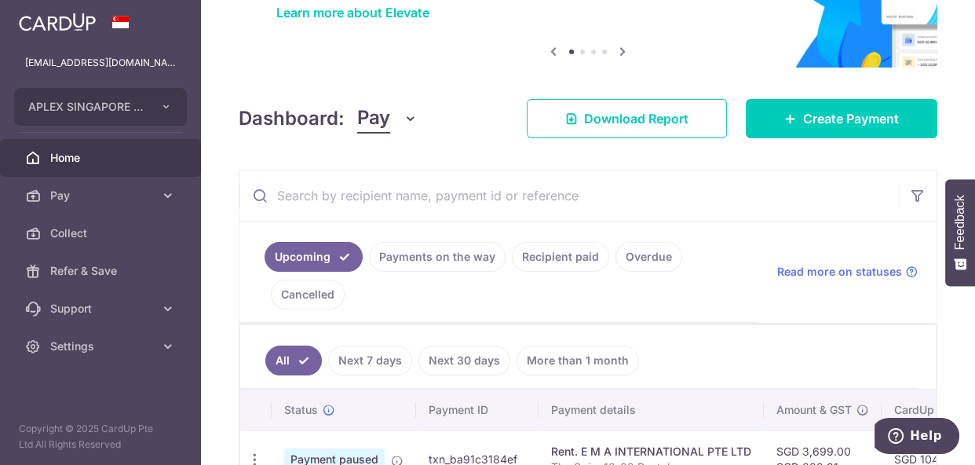
scroll to position [136, 0]
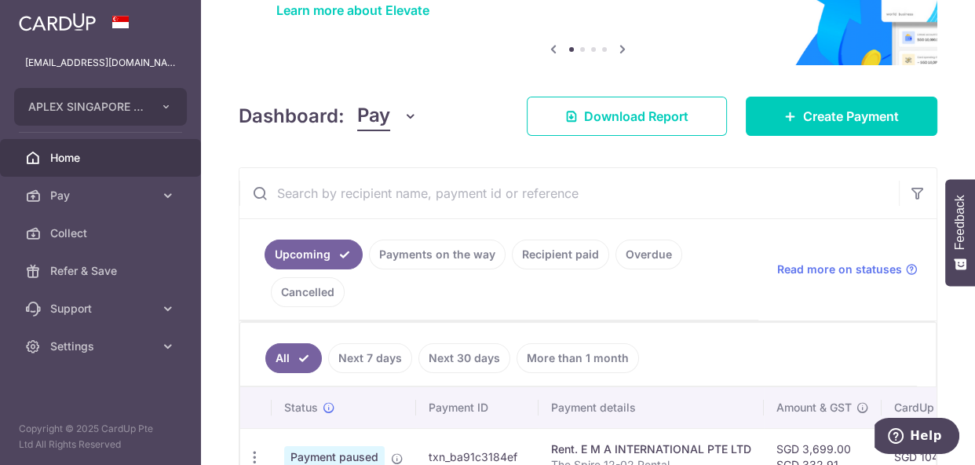
click at [469, 360] on link "Next 30 days" at bounding box center [464, 358] width 92 height 30
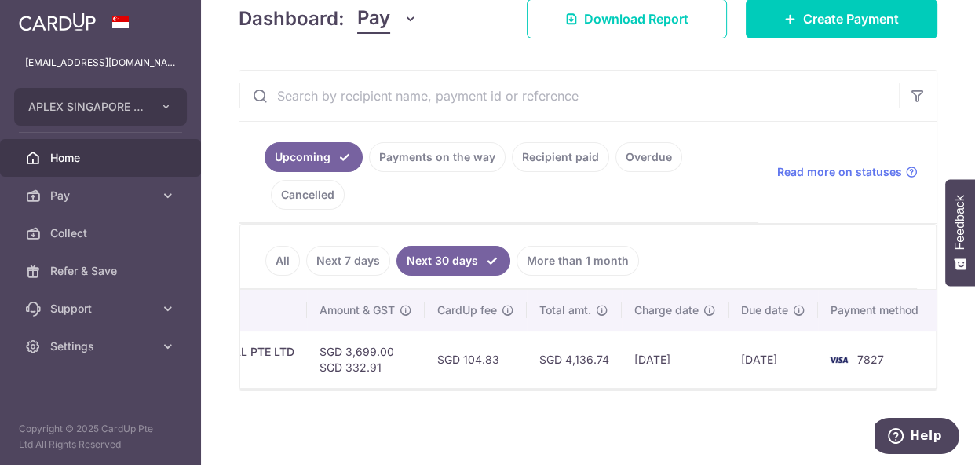
scroll to position [0, 0]
